Goal: Information Seeking & Learning: Learn about a topic

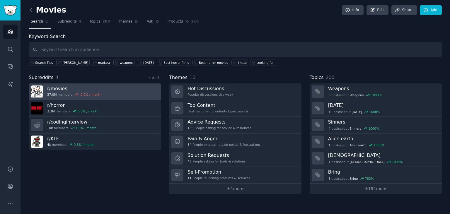
click at [104, 90] on link "r/ movies 37.0M members -0.0 % / month" at bounding box center [95, 92] width 132 height 17
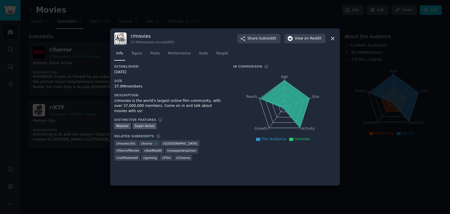
click at [86, 142] on div at bounding box center [225, 107] width 450 height 214
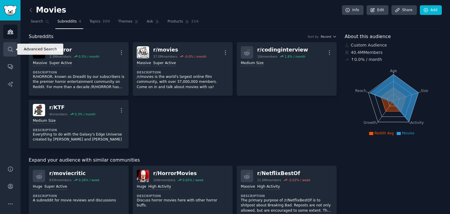
click at [13, 50] on link "Search" at bounding box center [10, 49] width 14 height 14
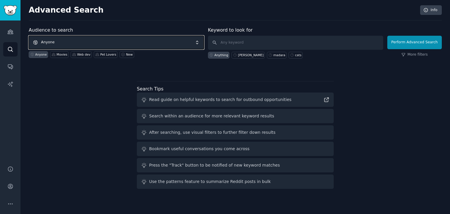
click at [129, 45] on span "Anyone" at bounding box center [116, 42] width 175 height 13
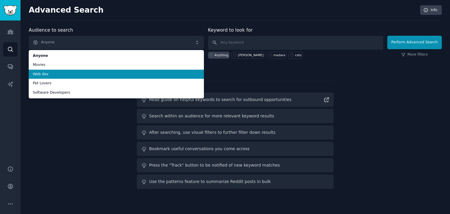
click at [106, 71] on li "Web dev" at bounding box center [116, 74] width 175 height 9
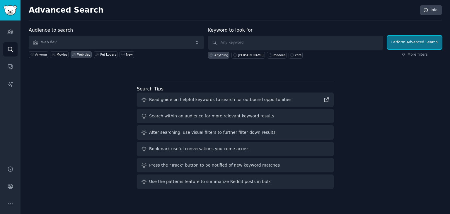
click at [408, 44] on button "Perform Advanced Search" at bounding box center [414, 42] width 54 height 13
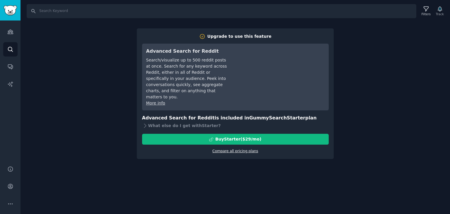
click at [241, 149] on link "Compare all pricing plans" at bounding box center [235, 151] width 46 height 4
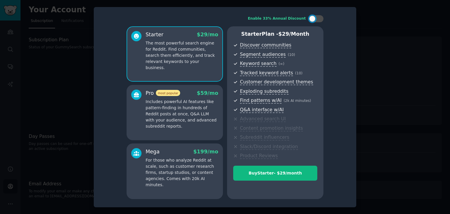
click at [399, 43] on div at bounding box center [225, 107] width 450 height 214
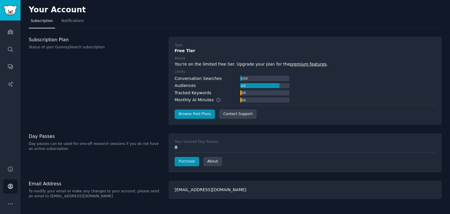
click at [230, 54] on div "Type Free Tier About You're on the limited free tier. Upgrade your plan for the…" at bounding box center [305, 81] width 261 height 76
click at [11, 29] on icon "Sidebar" at bounding box center [10, 32] width 6 height 6
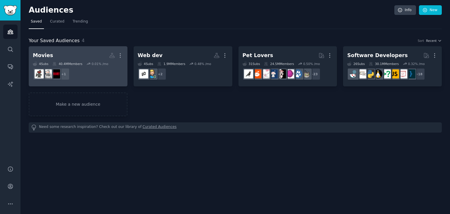
click at [90, 52] on h2 "Movies More" at bounding box center [78, 55] width 91 height 10
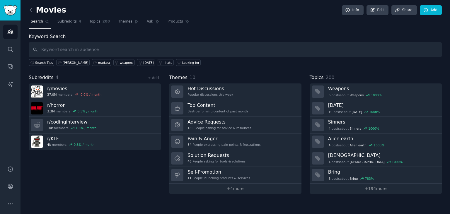
click at [158, 44] on input "text" at bounding box center [235, 49] width 413 height 15
type input "tester"
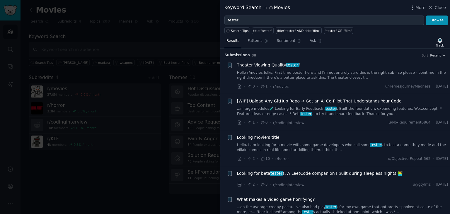
click at [316, 81] on div "Theater Viewing Quality tester ? Hello r/movies folks. First time poster here a…" at bounding box center [342, 76] width 211 height 28
click at [291, 74] on link "Hello r/movies folks. First time poster here and I'm not entirely sure this is …" at bounding box center [342, 75] width 211 height 10
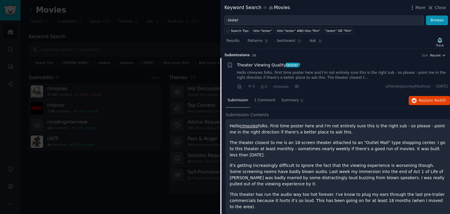
click at [444, 54] on icon "button" at bounding box center [444, 55] width 4 height 4
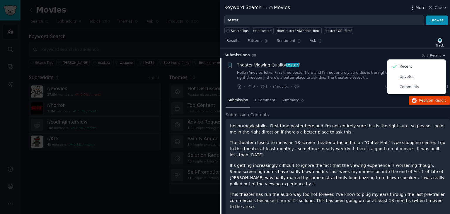
click at [413, 10] on icon "button" at bounding box center [412, 8] width 1 height 4
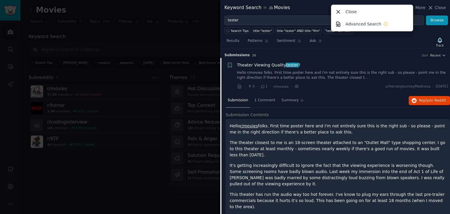
click at [348, 53] on h3 "Submission s 38 Sort Recent" at bounding box center [335, 55] width 222 height 5
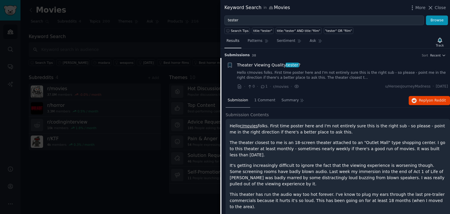
click at [231, 42] on span "Results" at bounding box center [232, 40] width 13 height 5
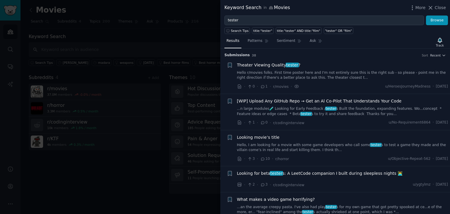
click at [128, 158] on div at bounding box center [225, 107] width 450 height 214
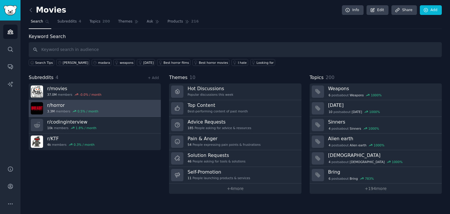
click at [125, 110] on link "r/ horror 3.3M members 0.5 % / month" at bounding box center [95, 108] width 132 height 17
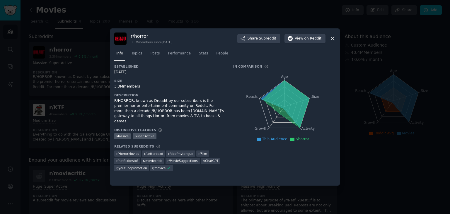
click at [80, 151] on div at bounding box center [225, 107] width 450 height 214
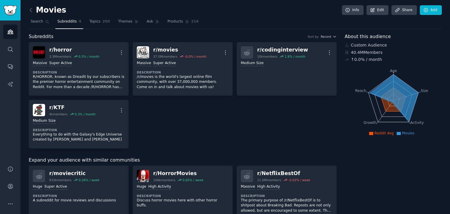
click at [206, 187] on div "Huge High Activity" at bounding box center [183, 187] width 92 height 6
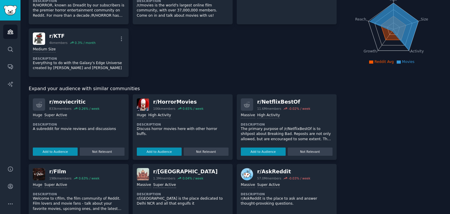
scroll to position [97, 0]
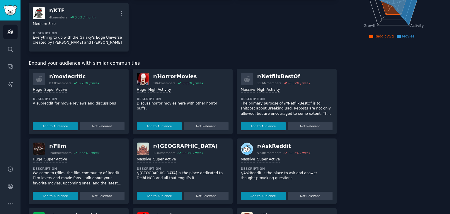
click at [170, 93] on div "Huge High Activity Description Discuss horror movies here with other horror buf…" at bounding box center [183, 107] width 92 height 45
click at [159, 79] on div "r/ HorrorMovies" at bounding box center [178, 76] width 50 height 7
click at [62, 79] on div "r/ moviecritic" at bounding box center [74, 76] width 50 height 7
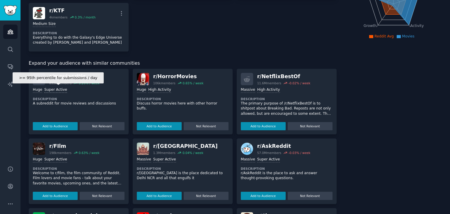
click at [57, 91] on div "Super Active" at bounding box center [55, 90] width 23 height 6
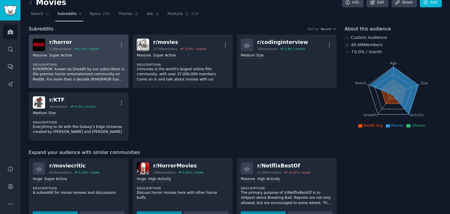
scroll to position [0, 0]
